Goal: Task Accomplishment & Management: Manage account settings

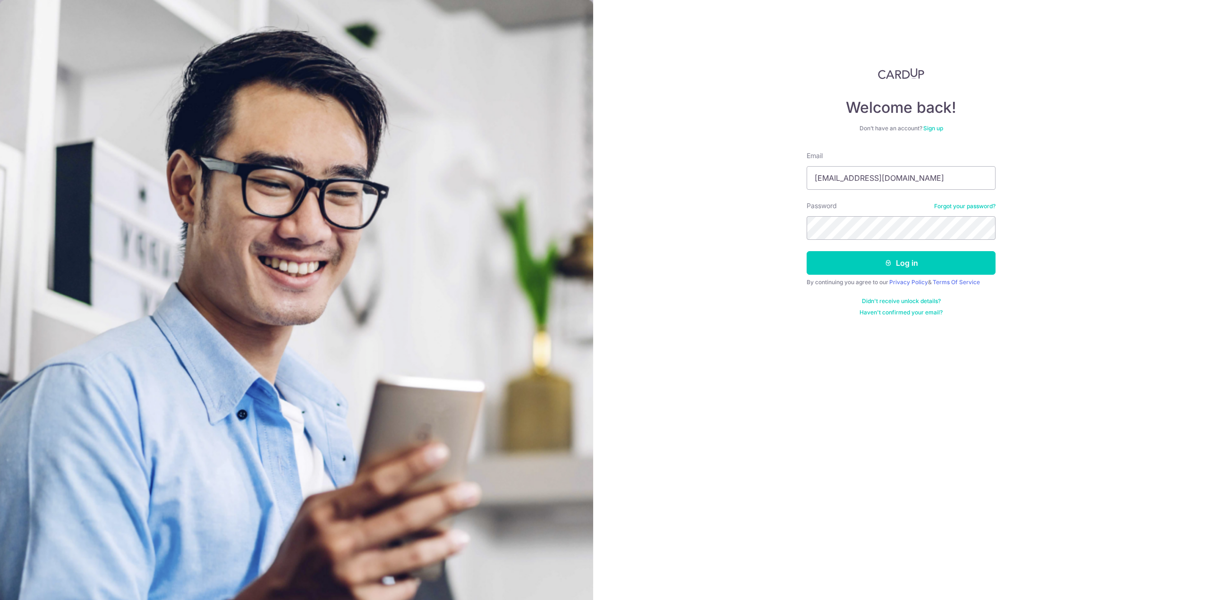
type input "[EMAIL_ADDRESS][DOMAIN_NAME]"
click at [903, 266] on button "Log in" at bounding box center [900, 263] width 189 height 24
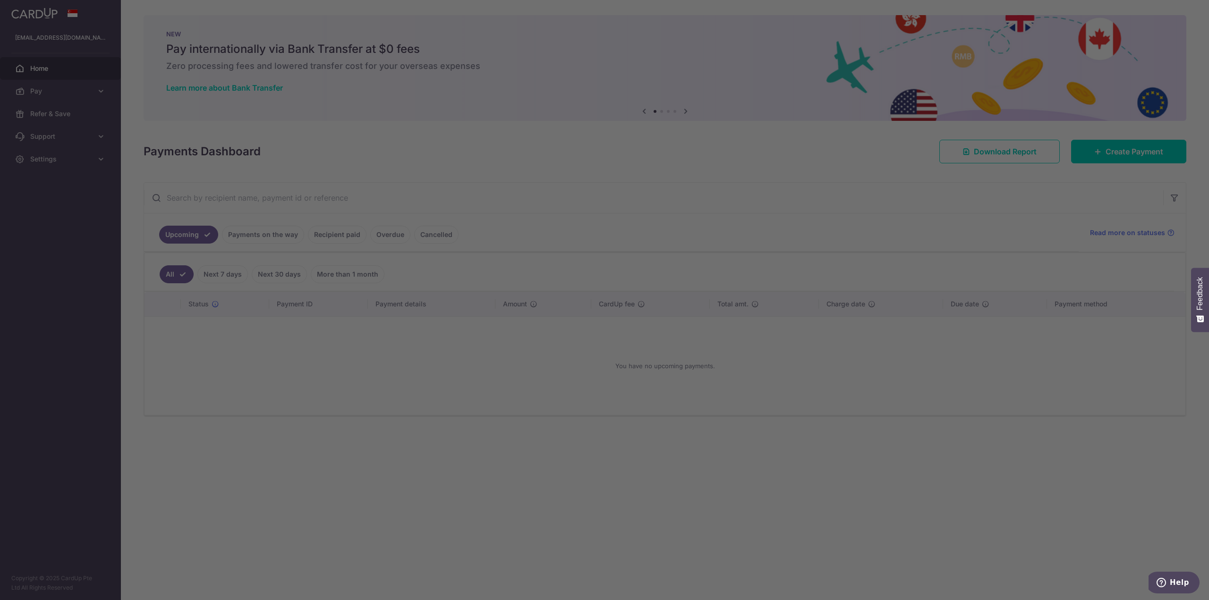
click at [91, 134] on div at bounding box center [610, 303] width 1221 height 606
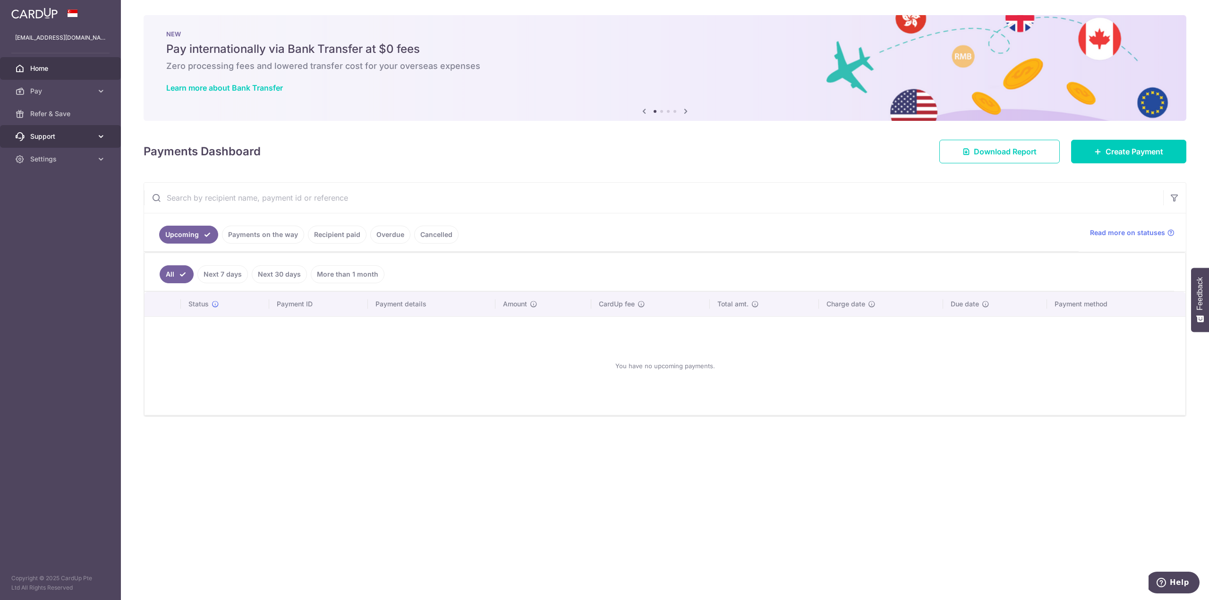
click at [90, 136] on span "Support" at bounding box center [61, 136] width 62 height 9
click at [77, 178] on span "Contact Us" at bounding box center [61, 181] width 62 height 9
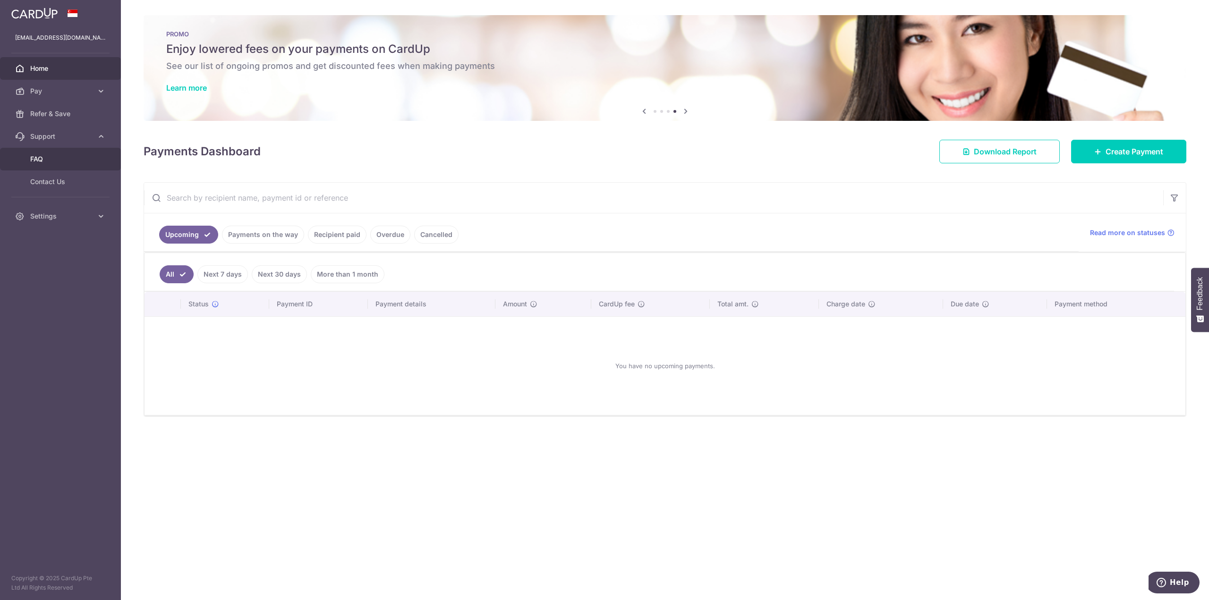
click at [82, 163] on span "FAQ" at bounding box center [61, 158] width 62 height 9
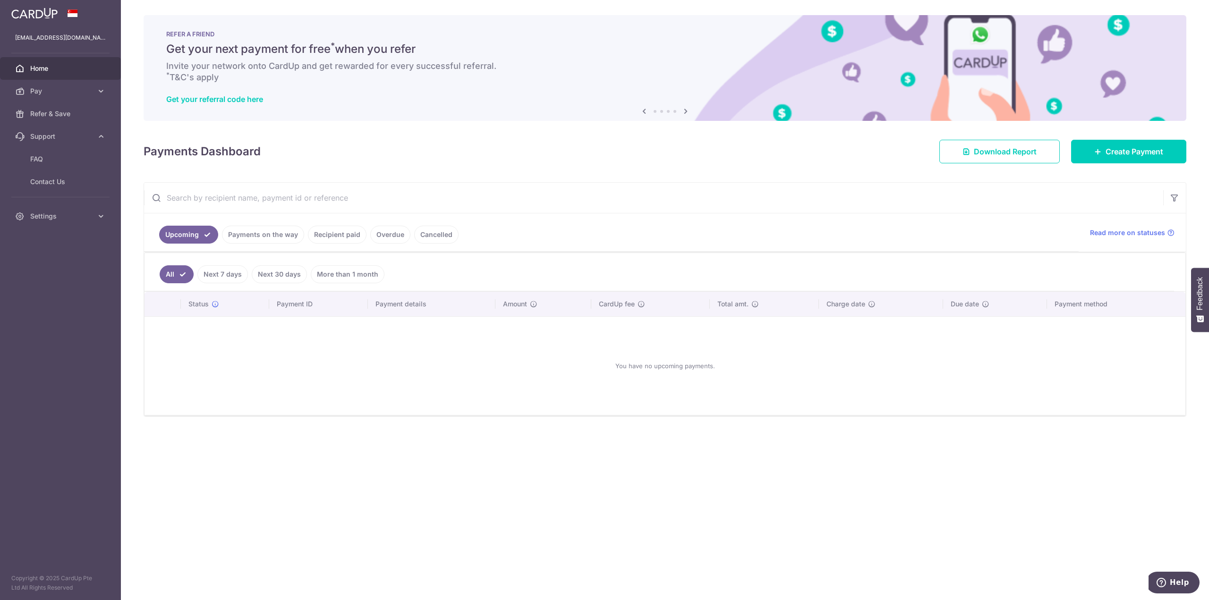
click at [266, 235] on link "Payments on the way" at bounding box center [263, 235] width 82 height 18
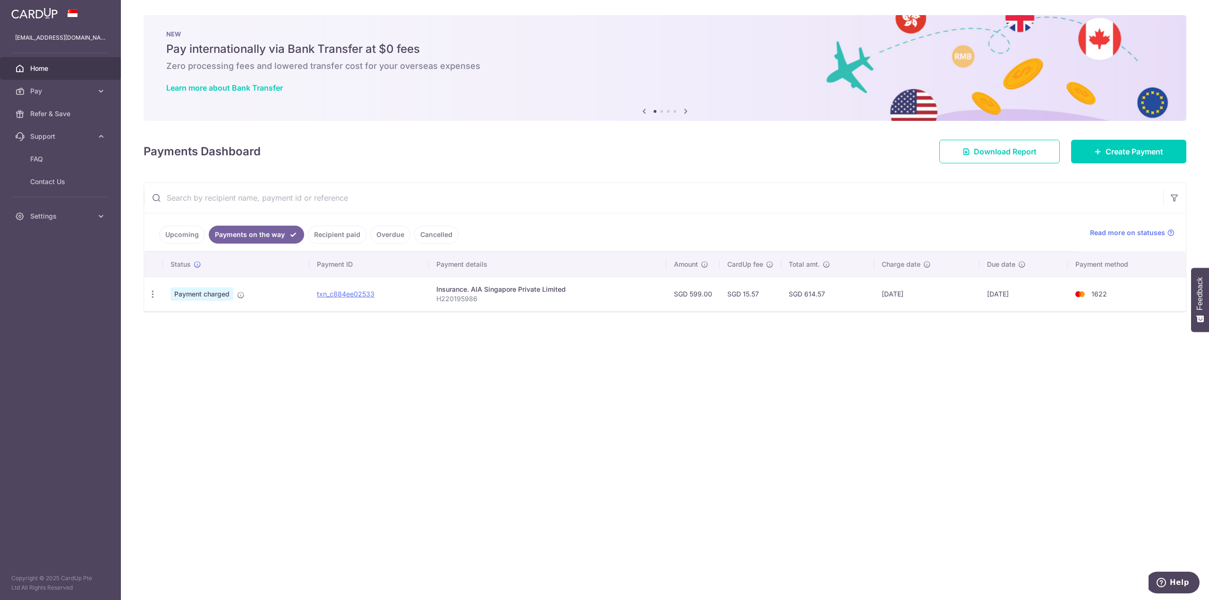
click at [47, 60] on link "Home" at bounding box center [60, 68] width 121 height 23
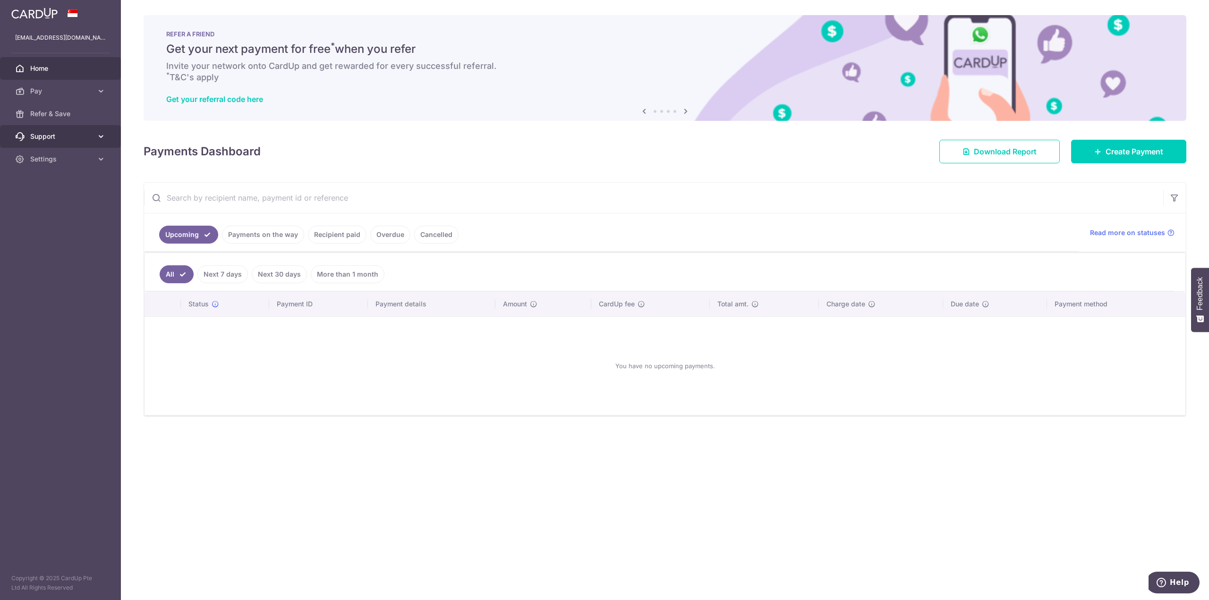
click at [92, 135] on span "Support" at bounding box center [61, 136] width 62 height 9
click at [95, 219] on link "Settings" at bounding box center [60, 216] width 121 height 23
click at [70, 237] on span "Account" at bounding box center [61, 238] width 62 height 9
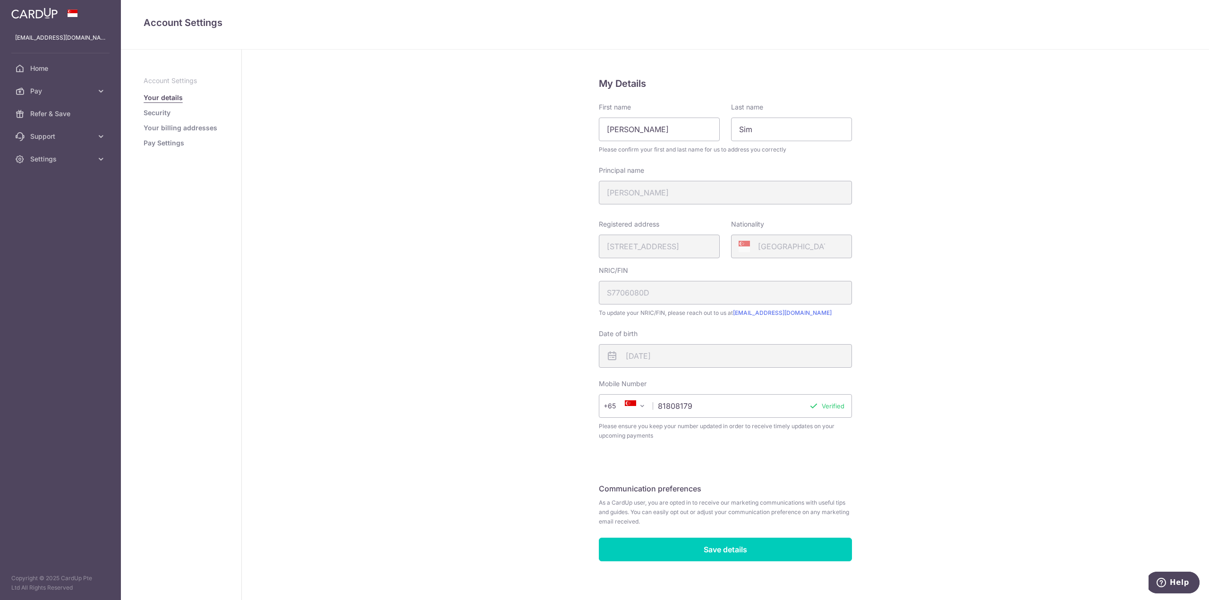
click at [159, 143] on link "Pay Settings" at bounding box center [164, 142] width 41 height 9
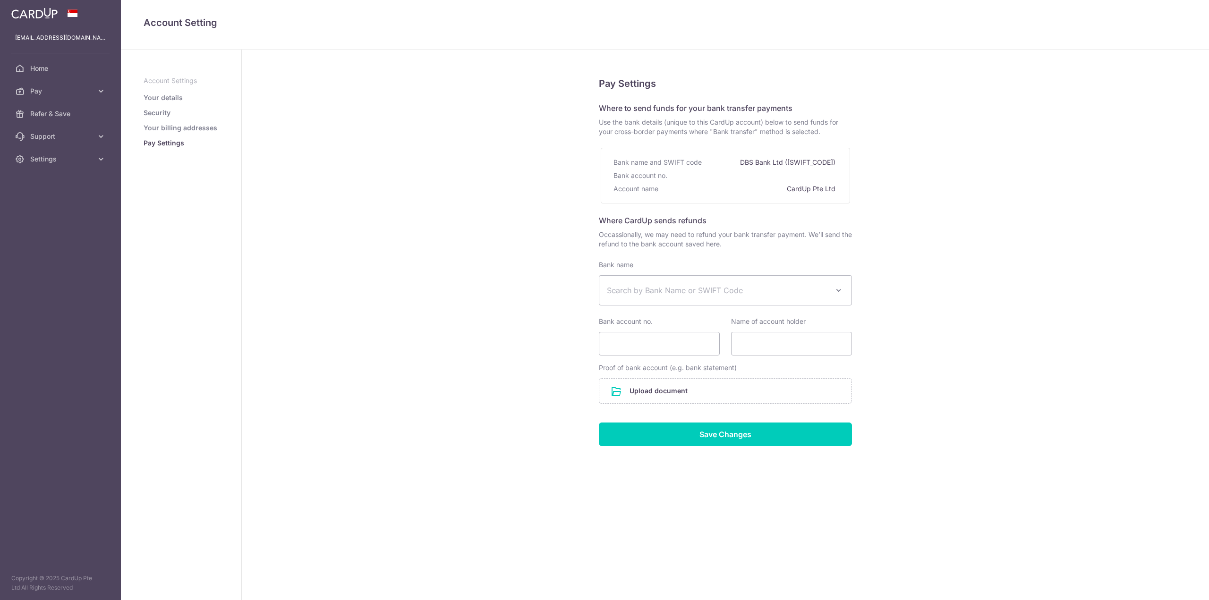
select select
click at [197, 124] on link "Your billing addresses" at bounding box center [181, 127] width 74 height 9
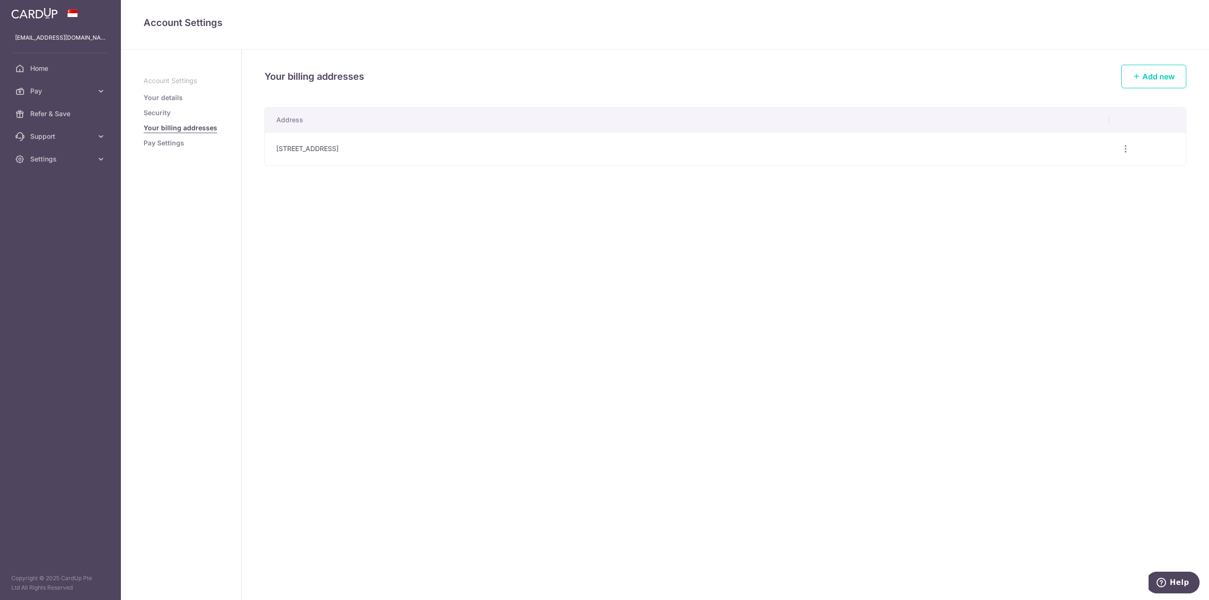
click at [161, 117] on link "Security" at bounding box center [157, 112] width 27 height 9
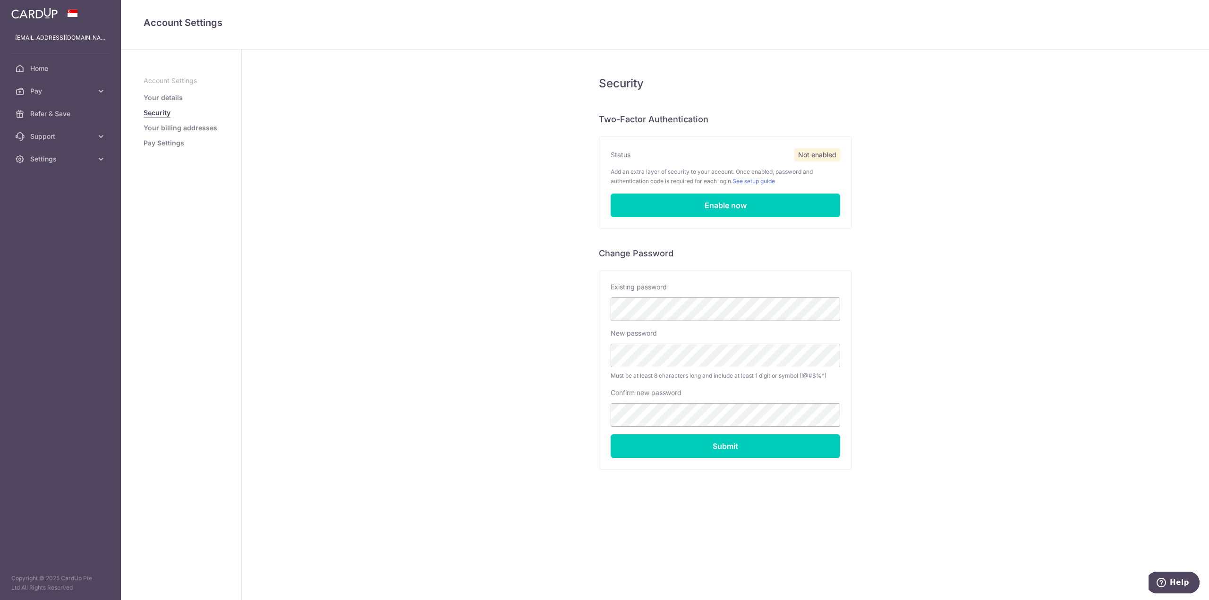
click at [163, 101] on link "Your details" at bounding box center [163, 97] width 39 height 9
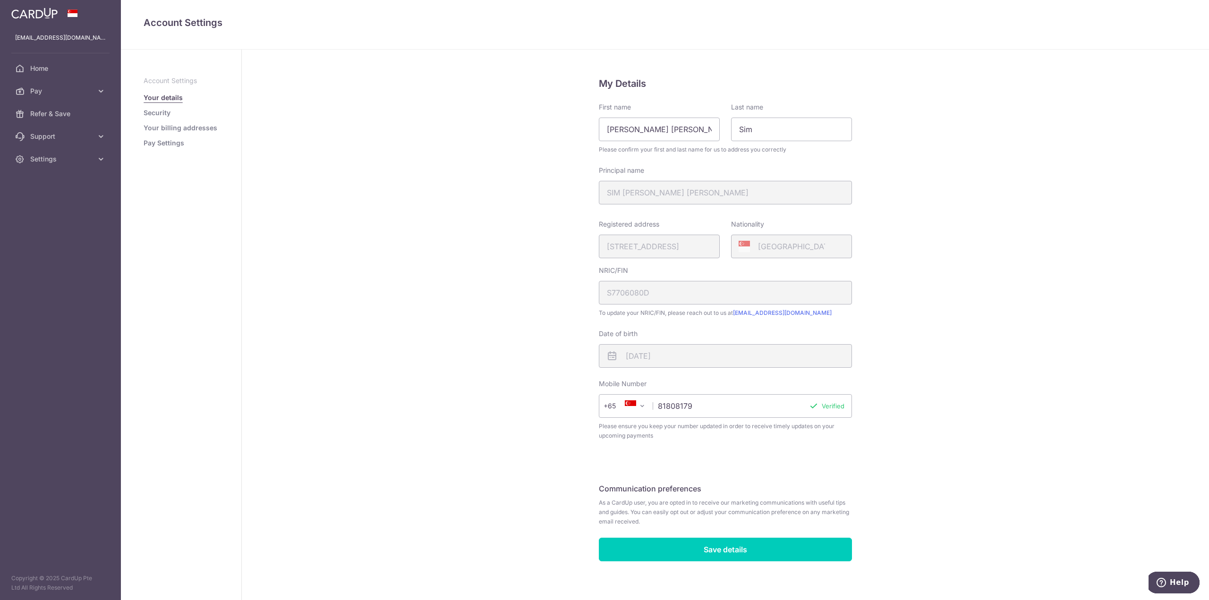
click at [163, 109] on link "Security" at bounding box center [157, 112] width 27 height 9
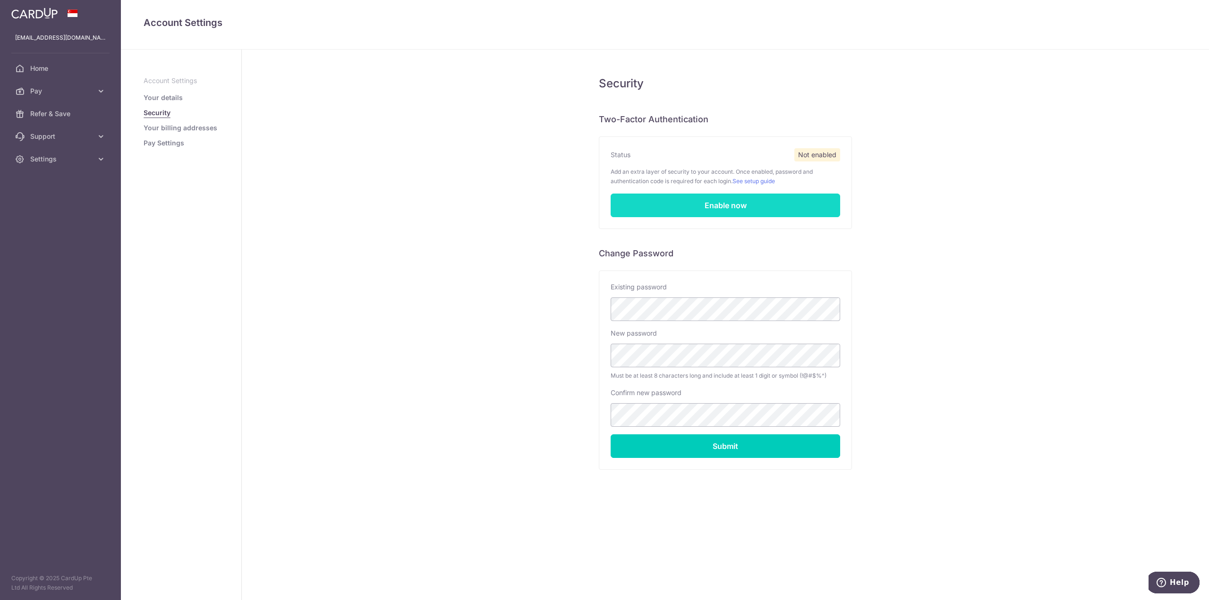
click at [745, 205] on link "Enable now" at bounding box center [724, 206] width 229 height 24
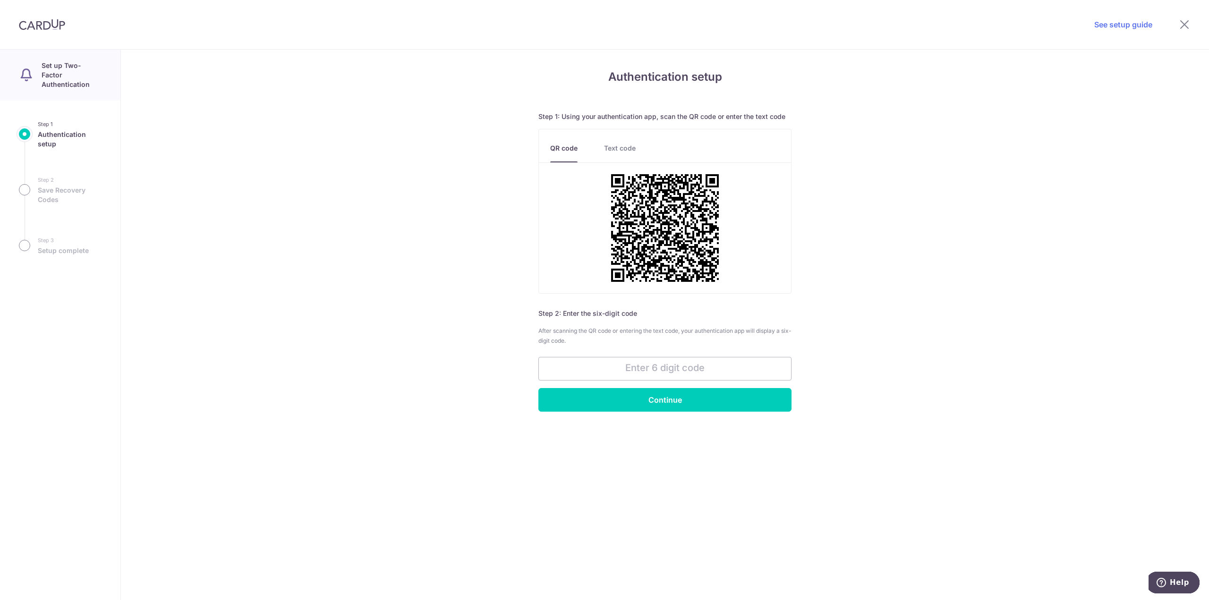
click at [619, 149] on link "Text code" at bounding box center [620, 153] width 32 height 19
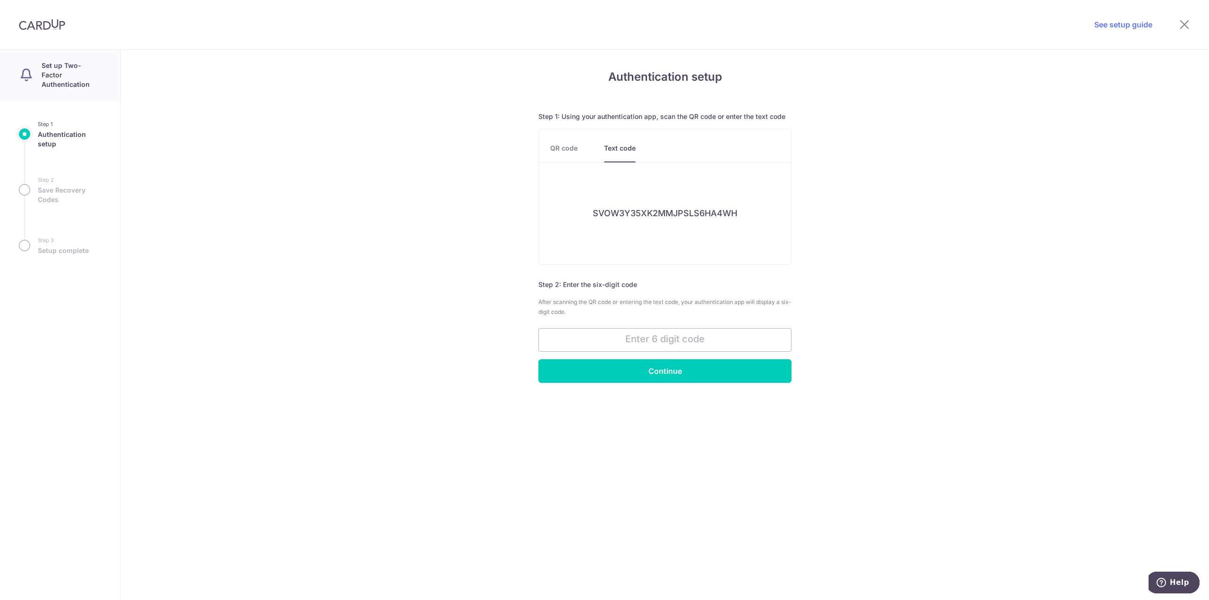
click at [573, 154] on link "QR code" at bounding box center [563, 153] width 27 height 19
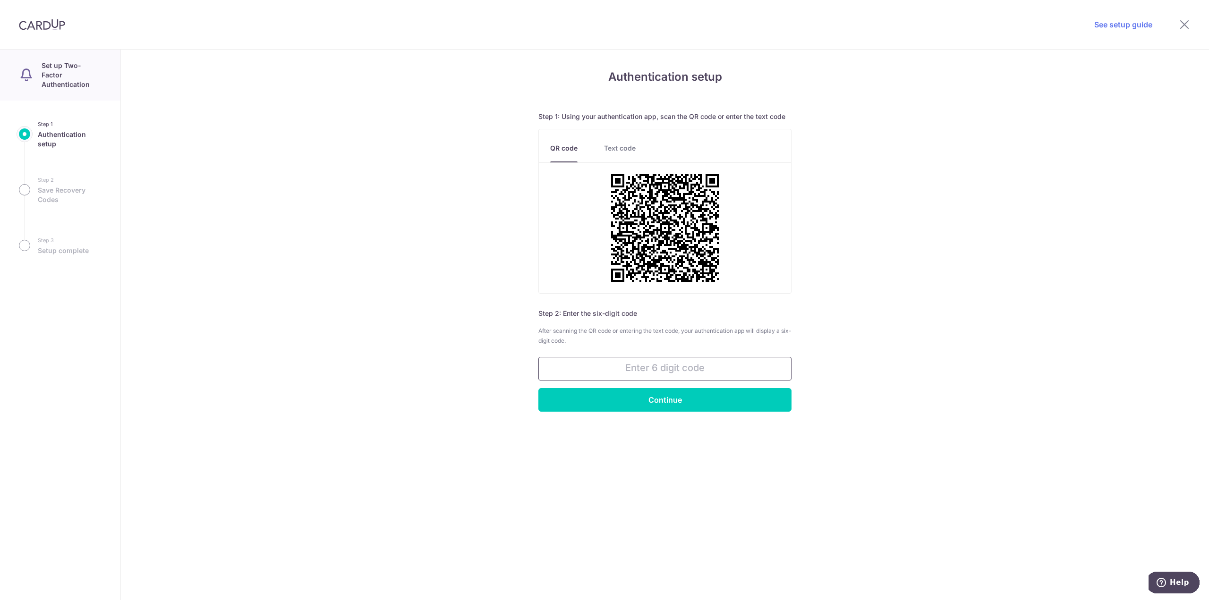
click at [722, 366] on input "text" at bounding box center [664, 369] width 253 height 24
type input "396785"
click at [699, 404] on input "Continue" at bounding box center [664, 400] width 253 height 24
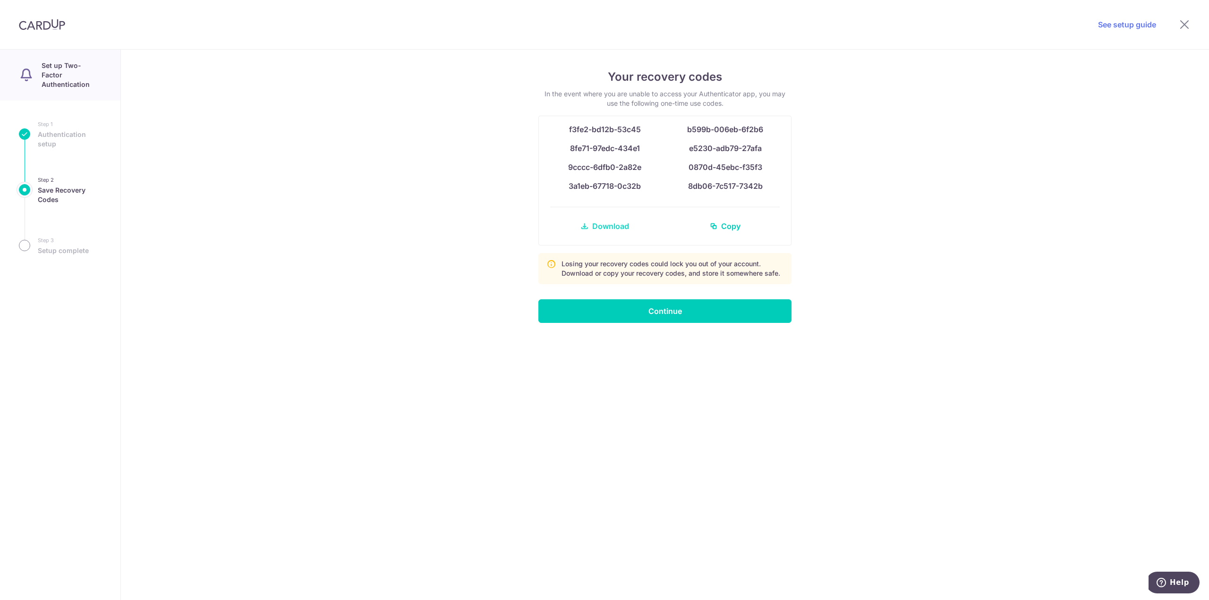
click at [605, 225] on span "Download" at bounding box center [610, 225] width 37 height 11
click at [678, 306] on input "Continue" at bounding box center [664, 311] width 253 height 24
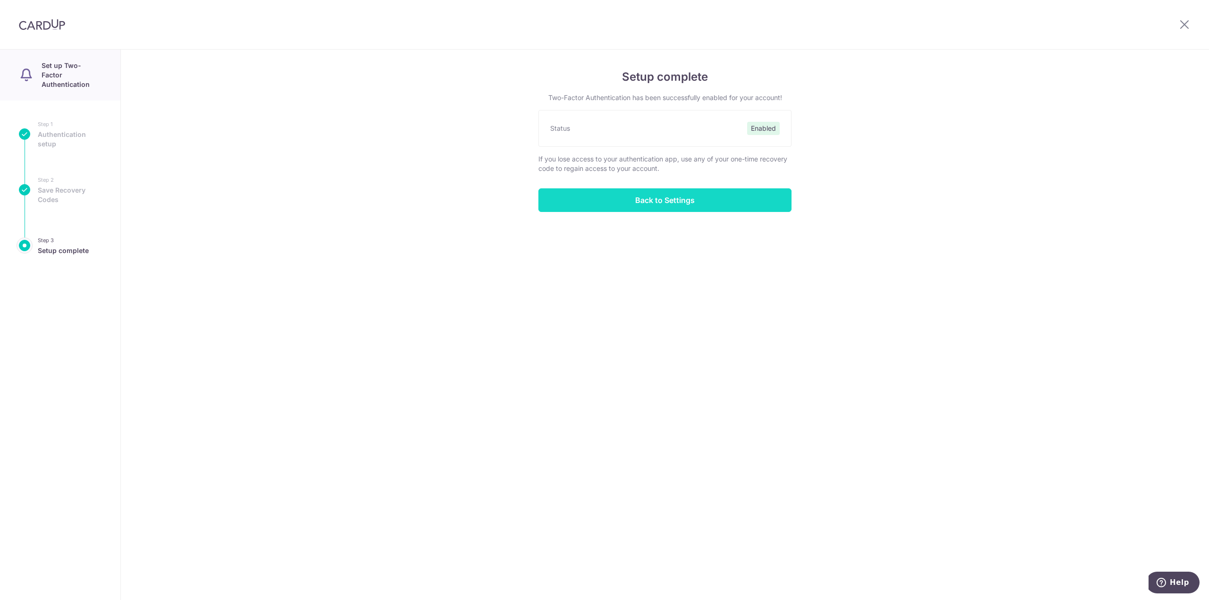
click at [689, 204] on input "Back to Settings" at bounding box center [664, 200] width 253 height 24
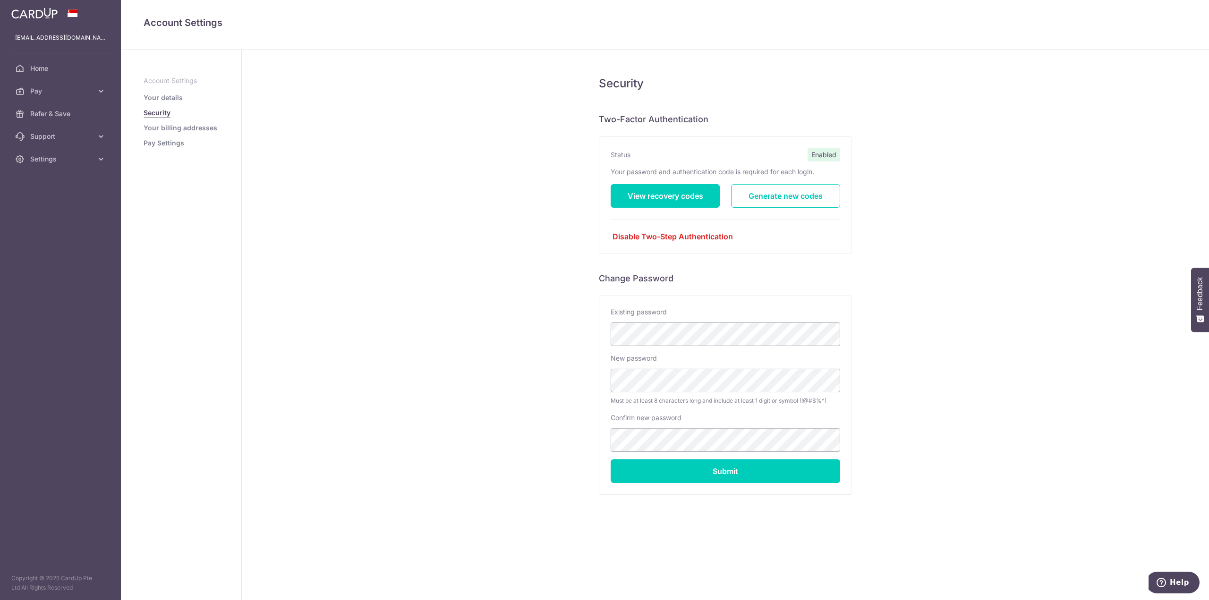
click at [174, 97] on link "Your details" at bounding box center [163, 97] width 39 height 9
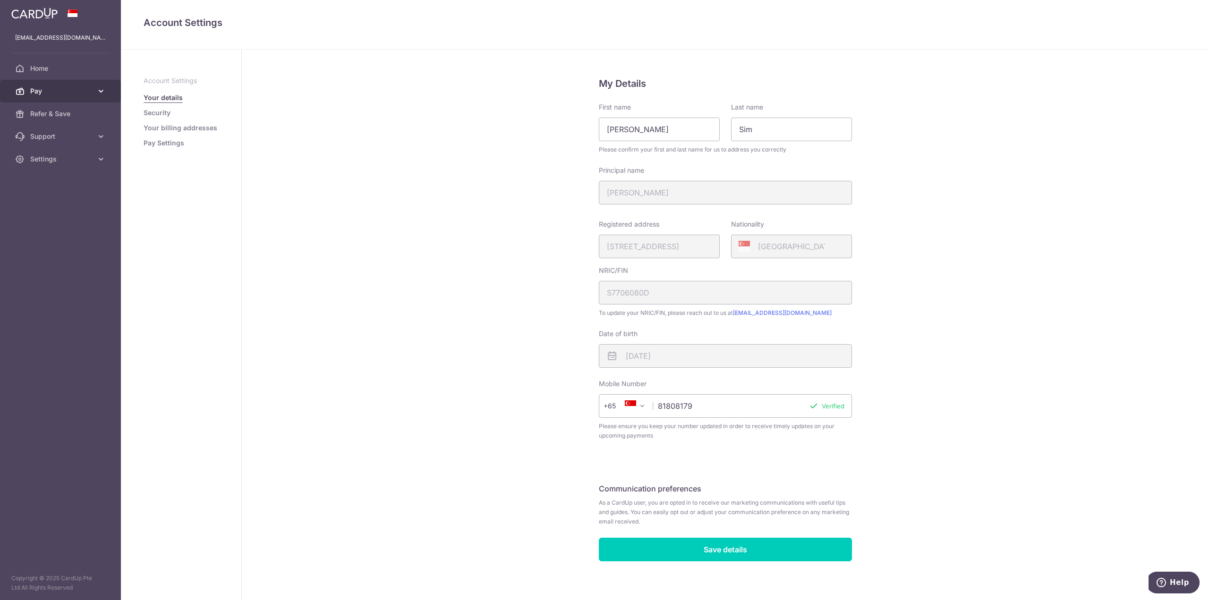
click at [76, 93] on span "Pay" at bounding box center [61, 90] width 62 height 9
click at [63, 111] on span "Payments" at bounding box center [61, 113] width 62 height 9
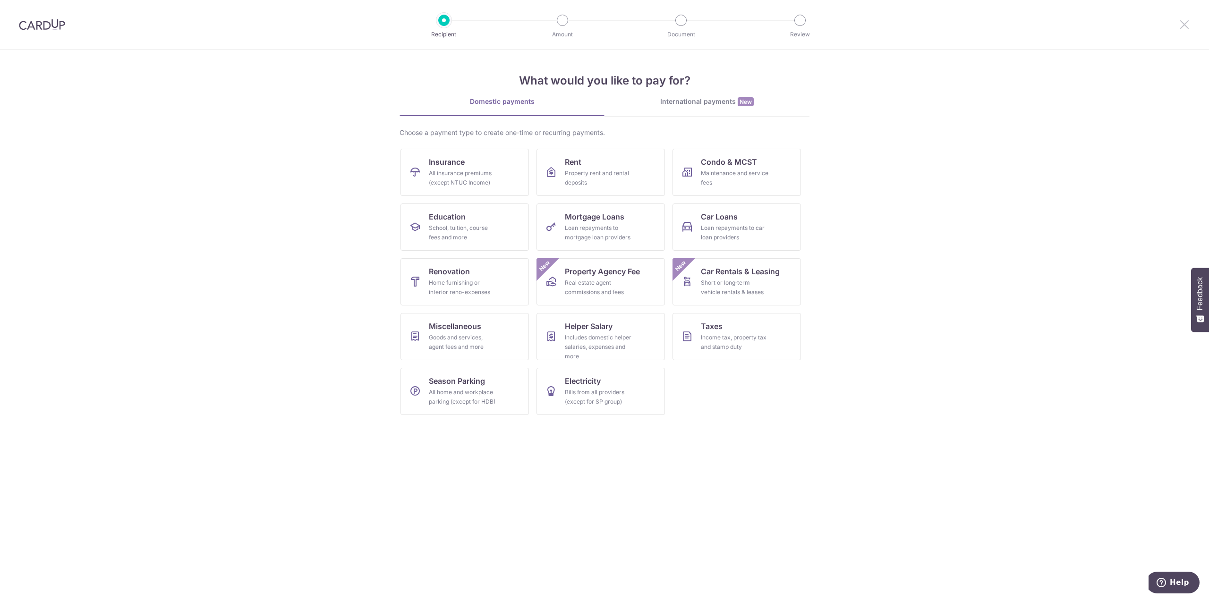
click at [1187, 26] on icon at bounding box center [1183, 24] width 11 height 12
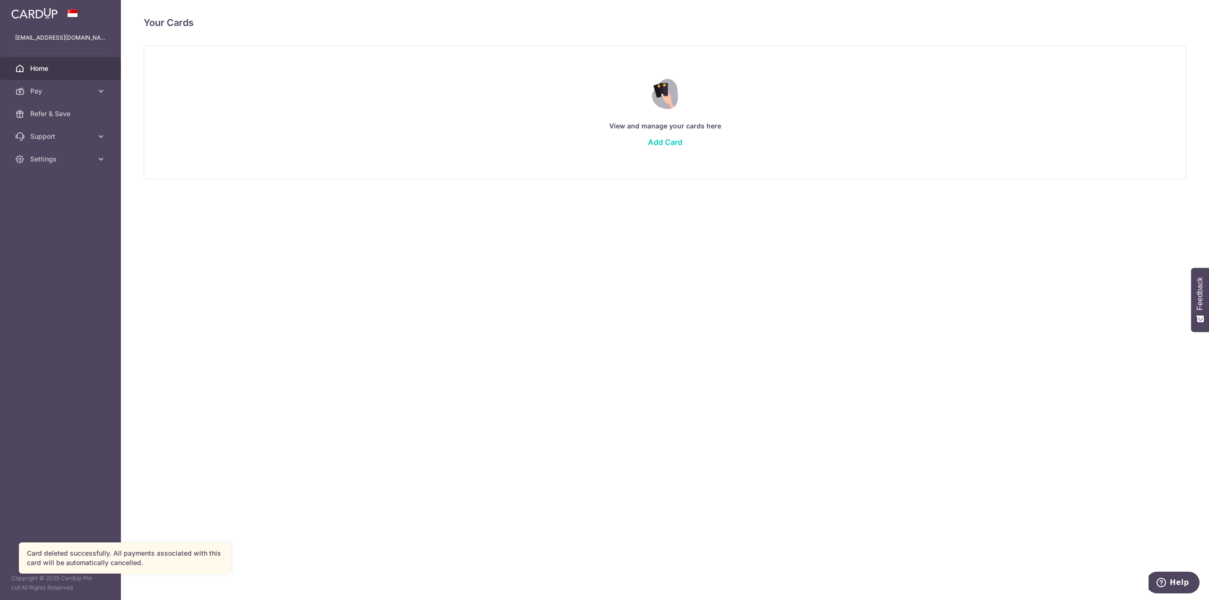
click at [40, 69] on span "Home" at bounding box center [61, 68] width 62 height 9
